Goal: Task Accomplishment & Management: Use online tool/utility

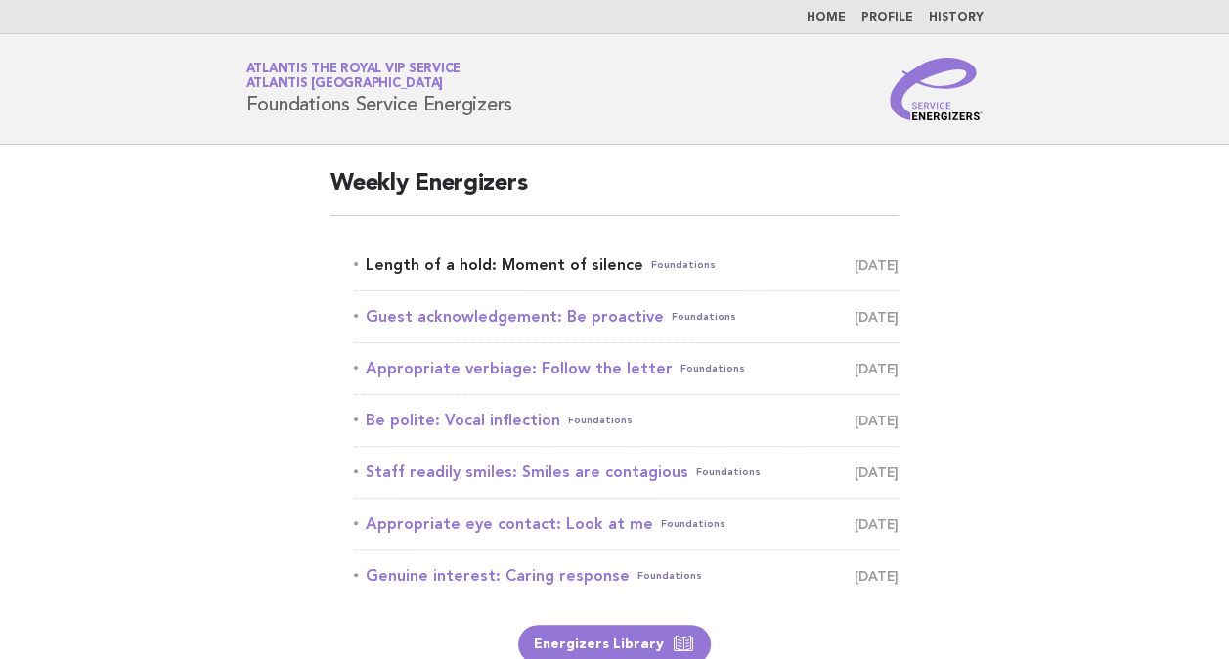
click at [463, 268] on link "Length of a hold: Moment of silence Foundations [DATE]" at bounding box center [626, 264] width 545 height 27
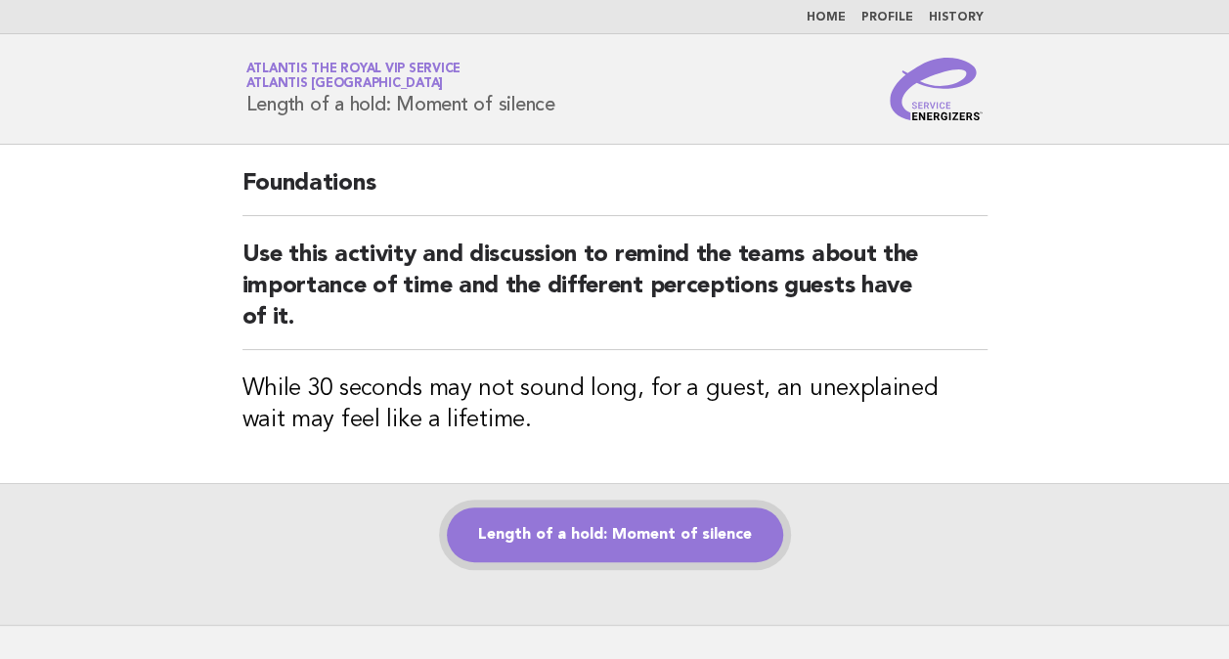
click at [607, 510] on link "Length of a hold: Moment of silence" at bounding box center [615, 534] width 336 height 55
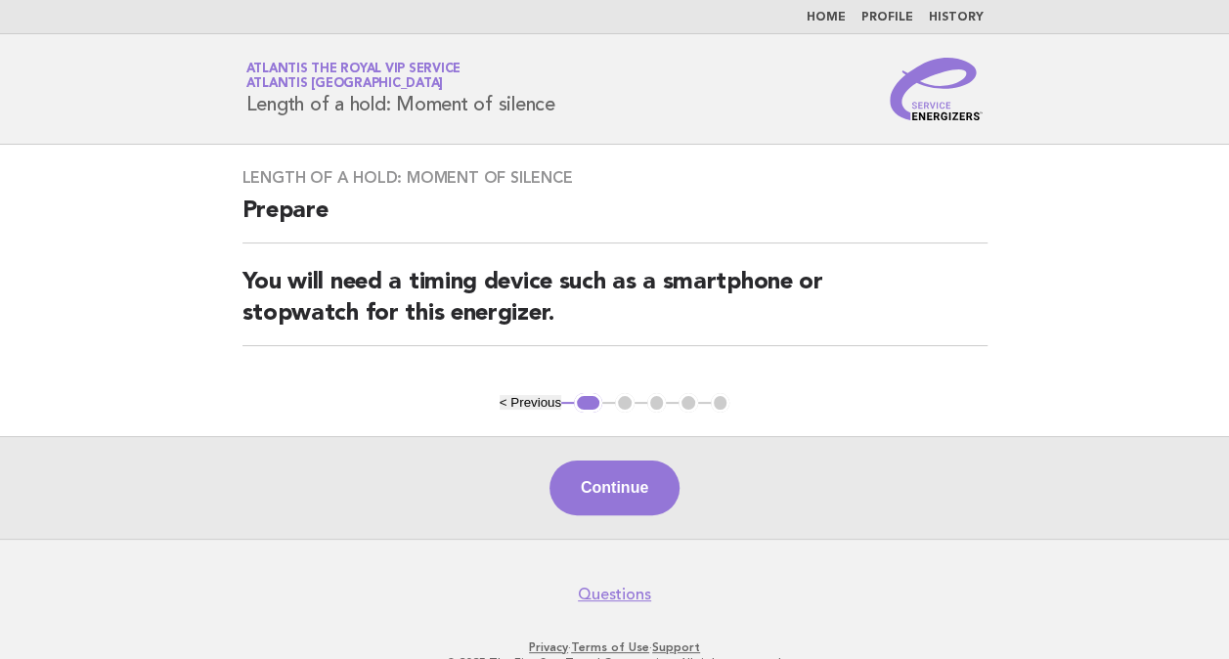
click at [607, 510] on button "Continue" at bounding box center [615, 488] width 130 height 55
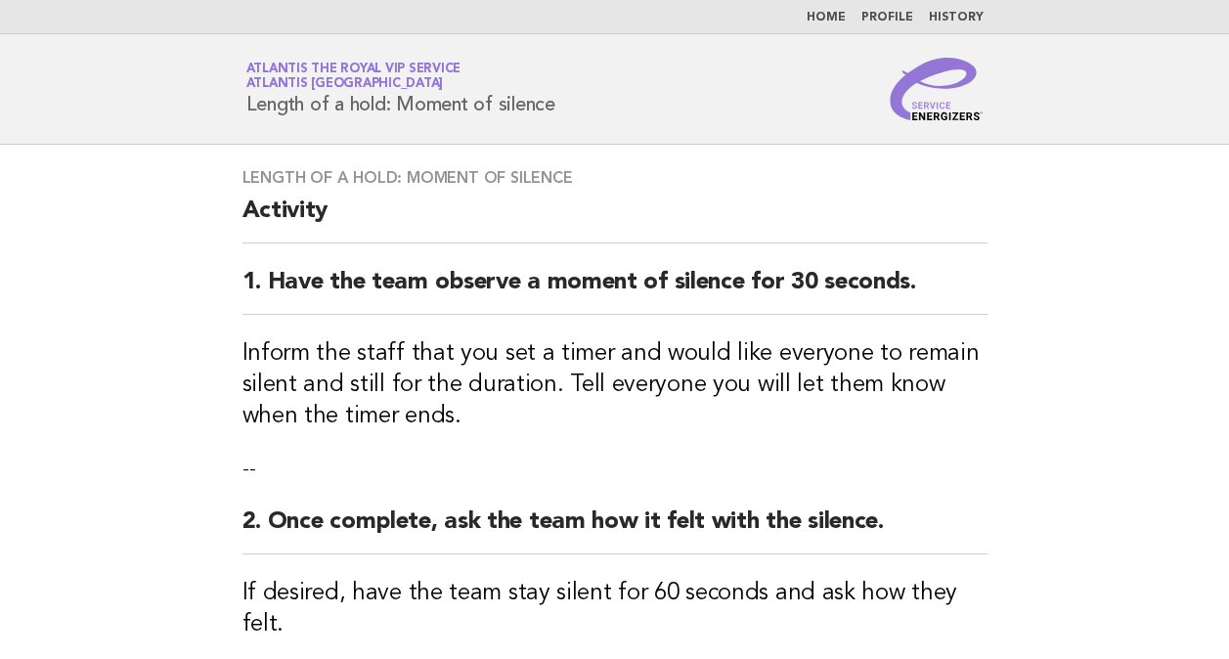
scroll to position [518, 0]
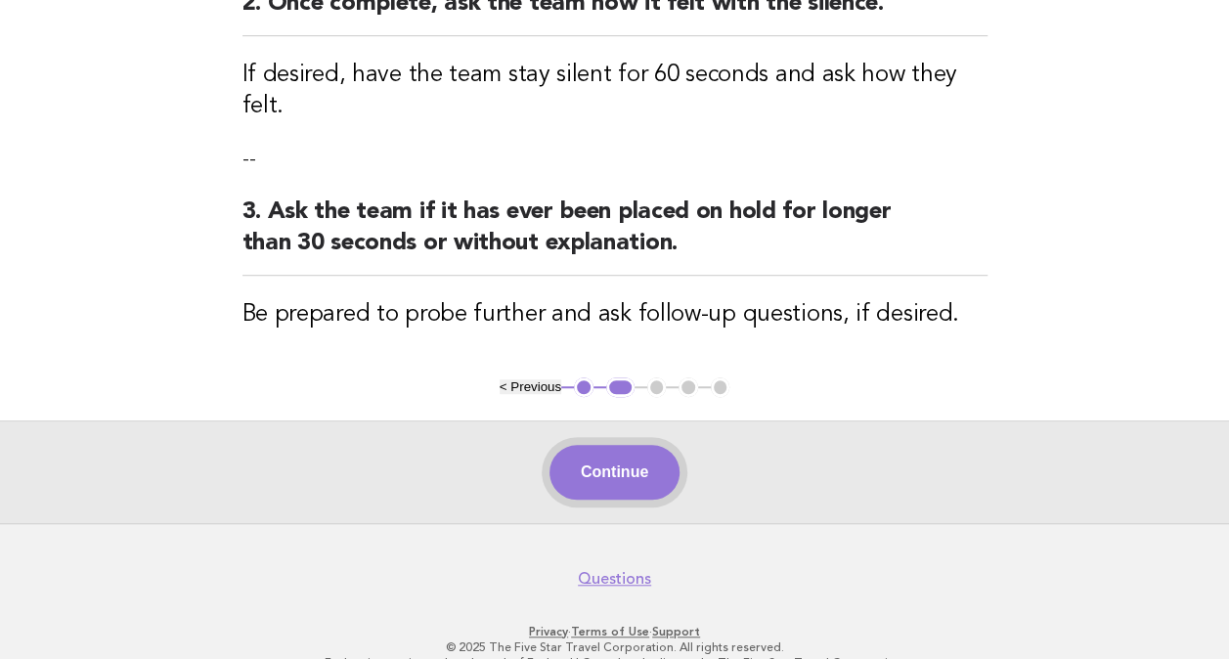
click at [624, 445] on button "Continue" at bounding box center [615, 472] width 130 height 55
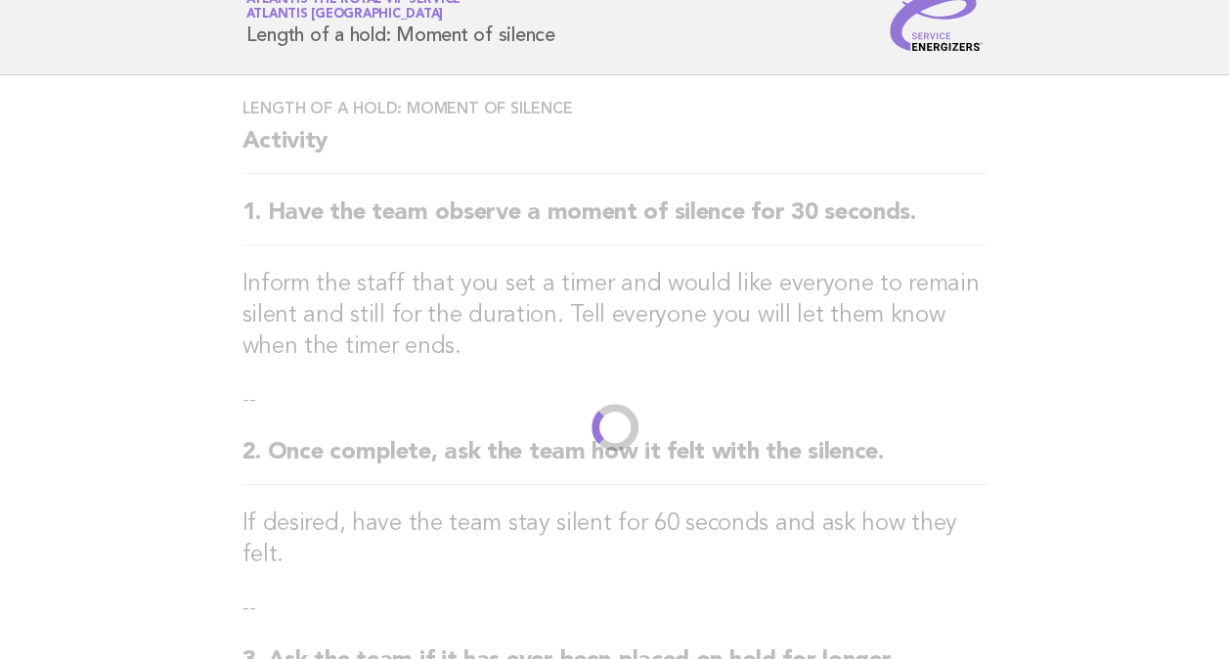
scroll to position [0, 0]
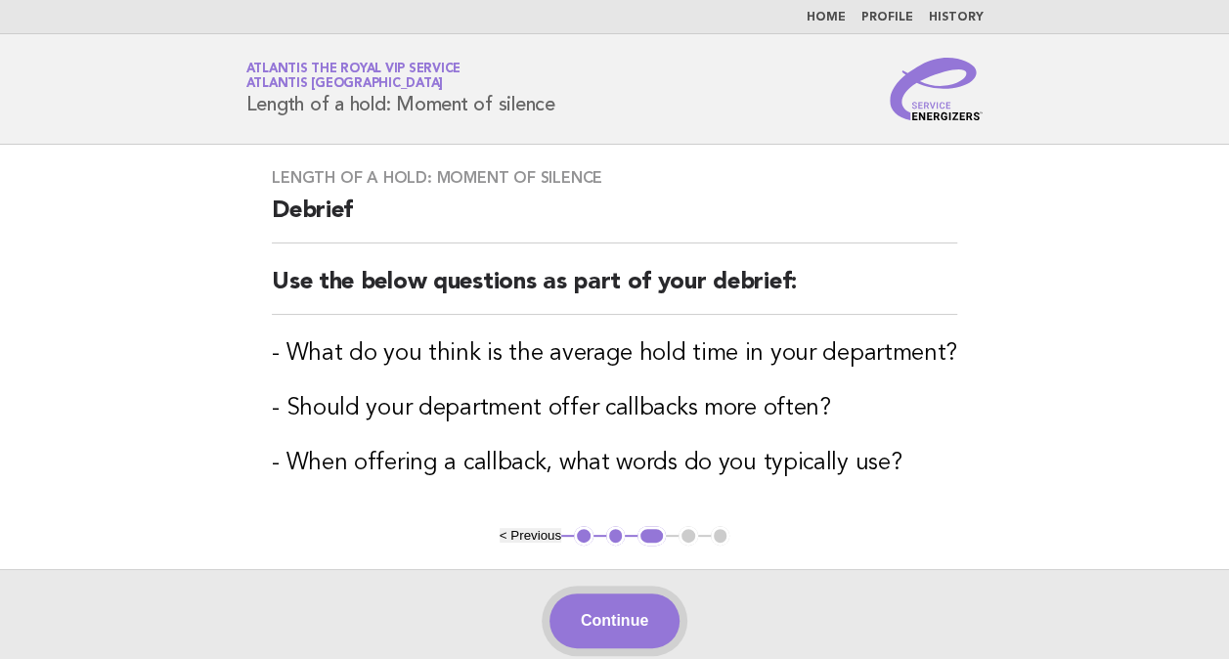
click at [622, 627] on button "Continue" at bounding box center [615, 621] width 130 height 55
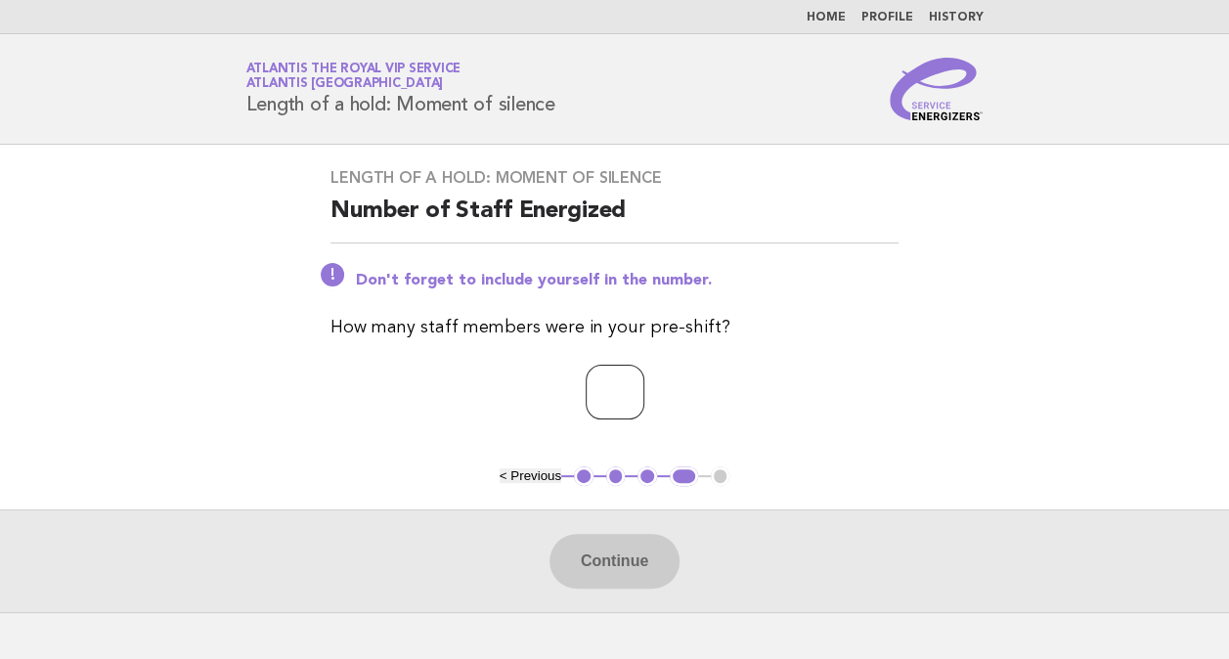
click at [612, 399] on input "number" at bounding box center [615, 392] width 59 height 55
type input "*"
click at [586, 557] on button "Continue" at bounding box center [615, 561] width 130 height 55
